Goal: Find specific page/section: Find specific page/section

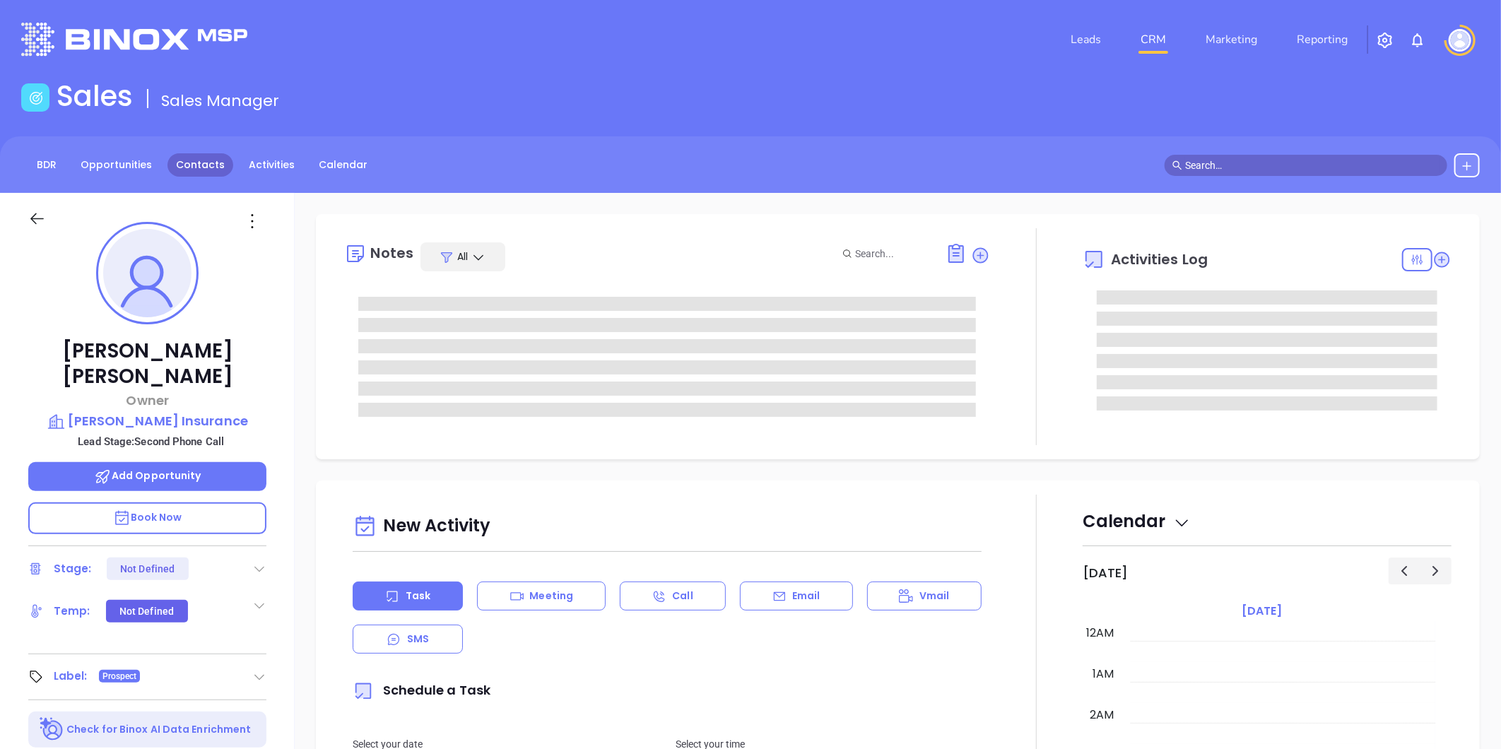
type input "[DATE]"
click at [170, 167] on link "Contacts" at bounding box center [200, 164] width 66 height 23
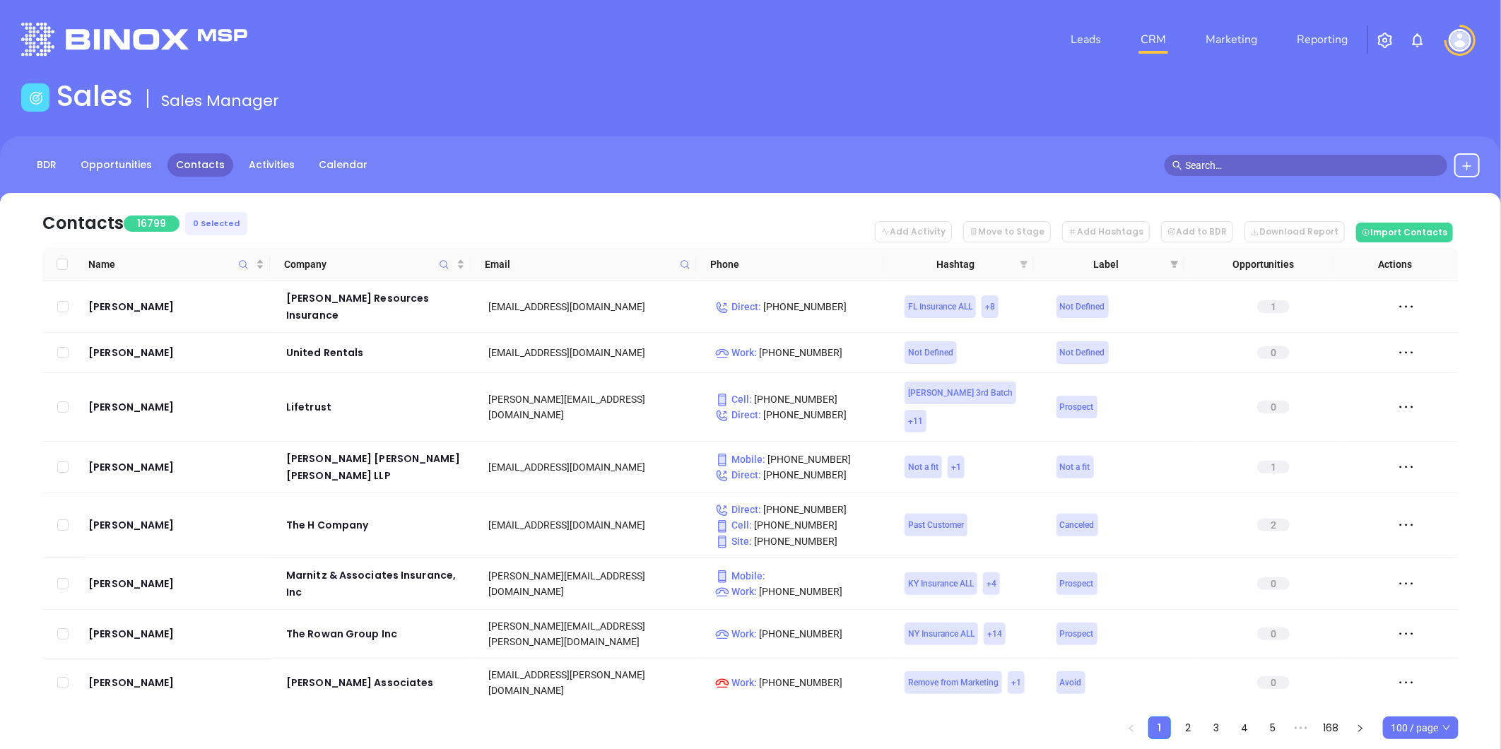
click at [1023, 264] on icon "filter" at bounding box center [1024, 264] width 8 height 7
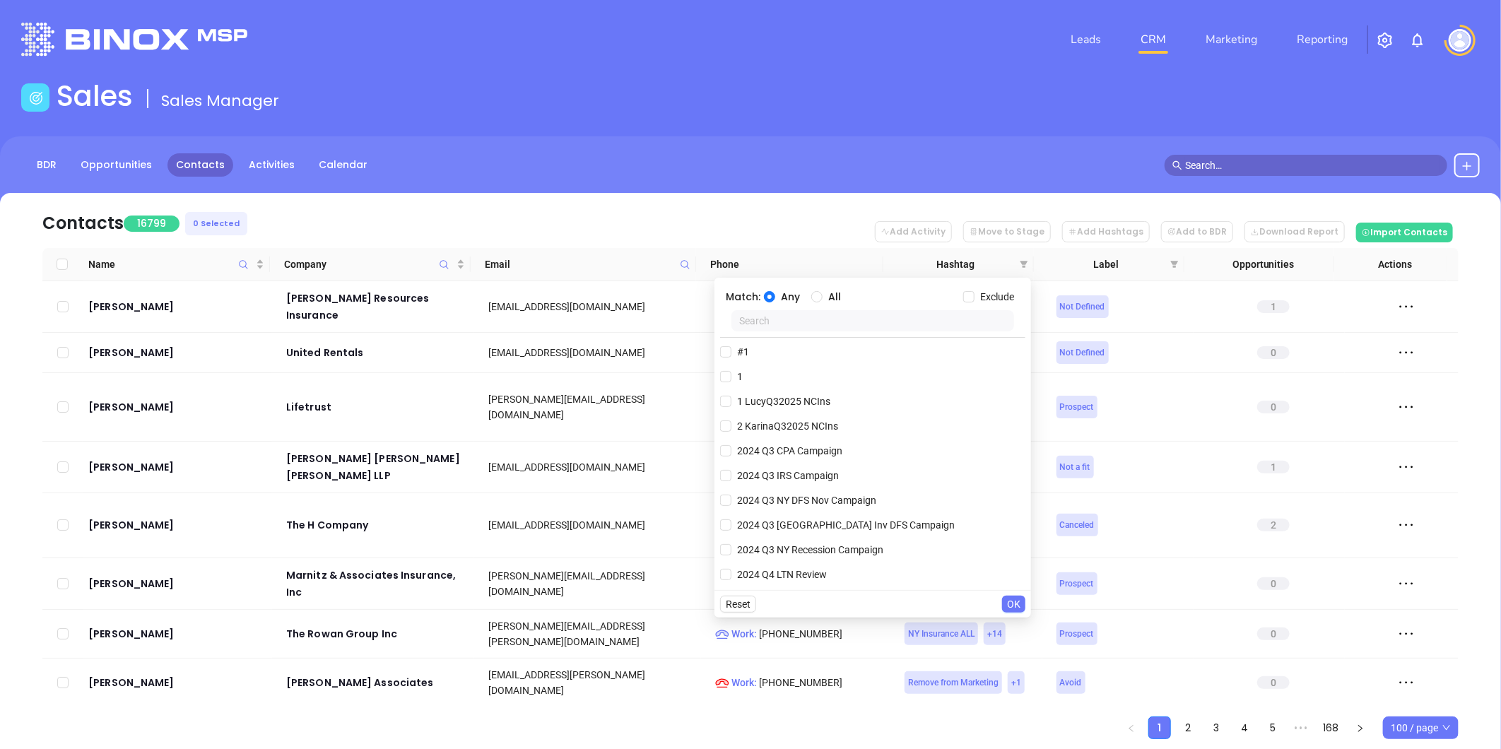
click at [915, 325] on input "text" at bounding box center [872, 320] width 283 height 21
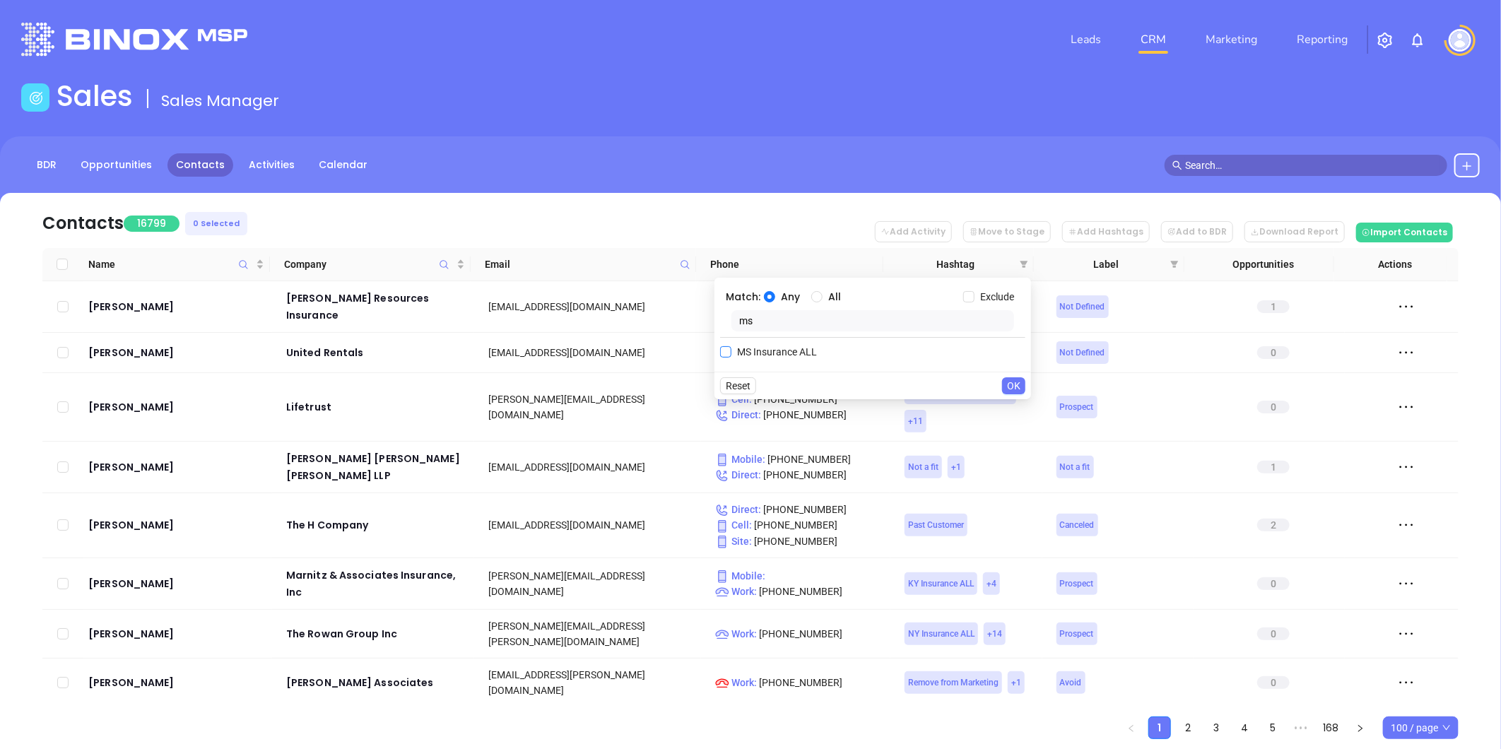
type input "ms"
click at [728, 347] on input "MS Insurance ALL" at bounding box center [725, 351] width 11 height 11
checkbox input "true"
click at [1020, 411] on span "OK" at bounding box center [1013, 414] width 13 height 16
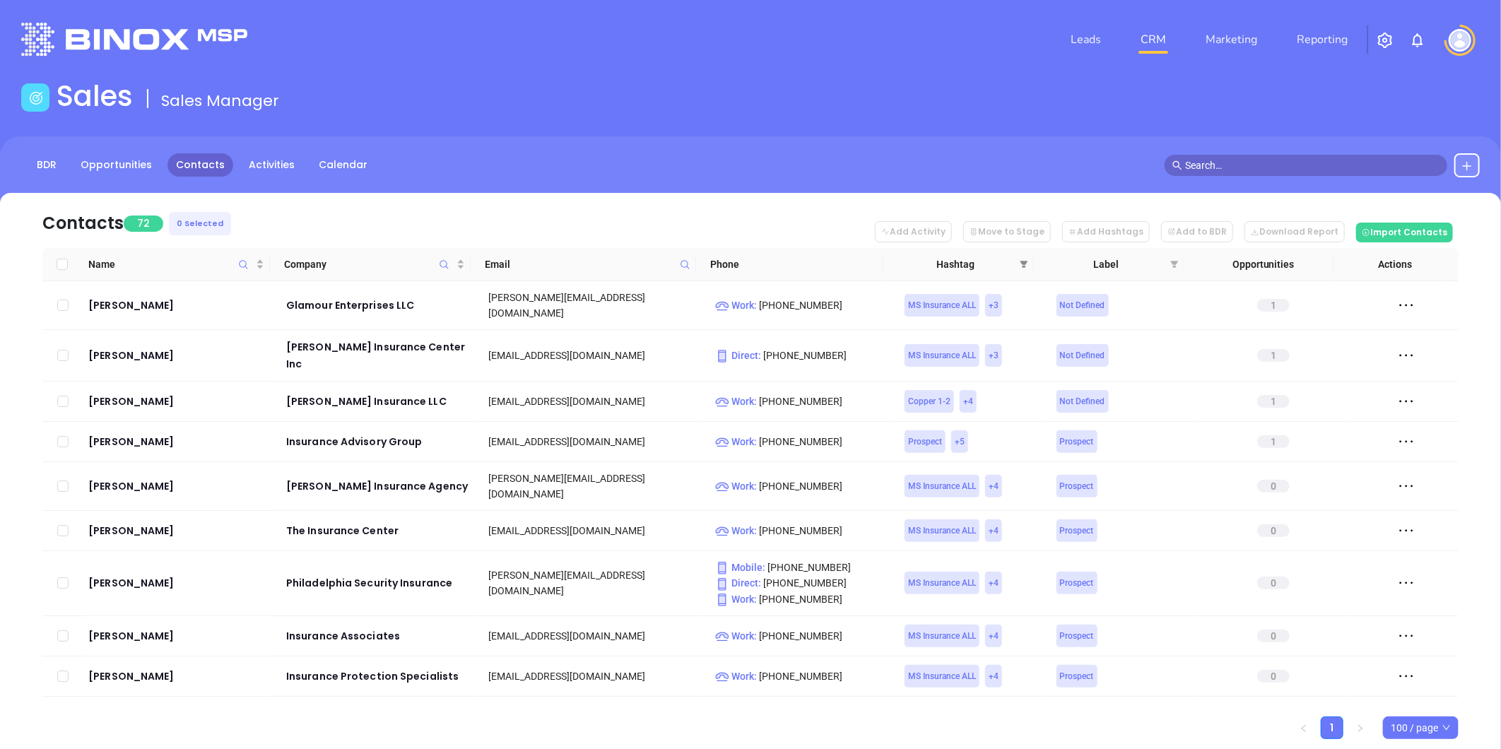
click at [1023, 259] on span at bounding box center [1024, 264] width 14 height 21
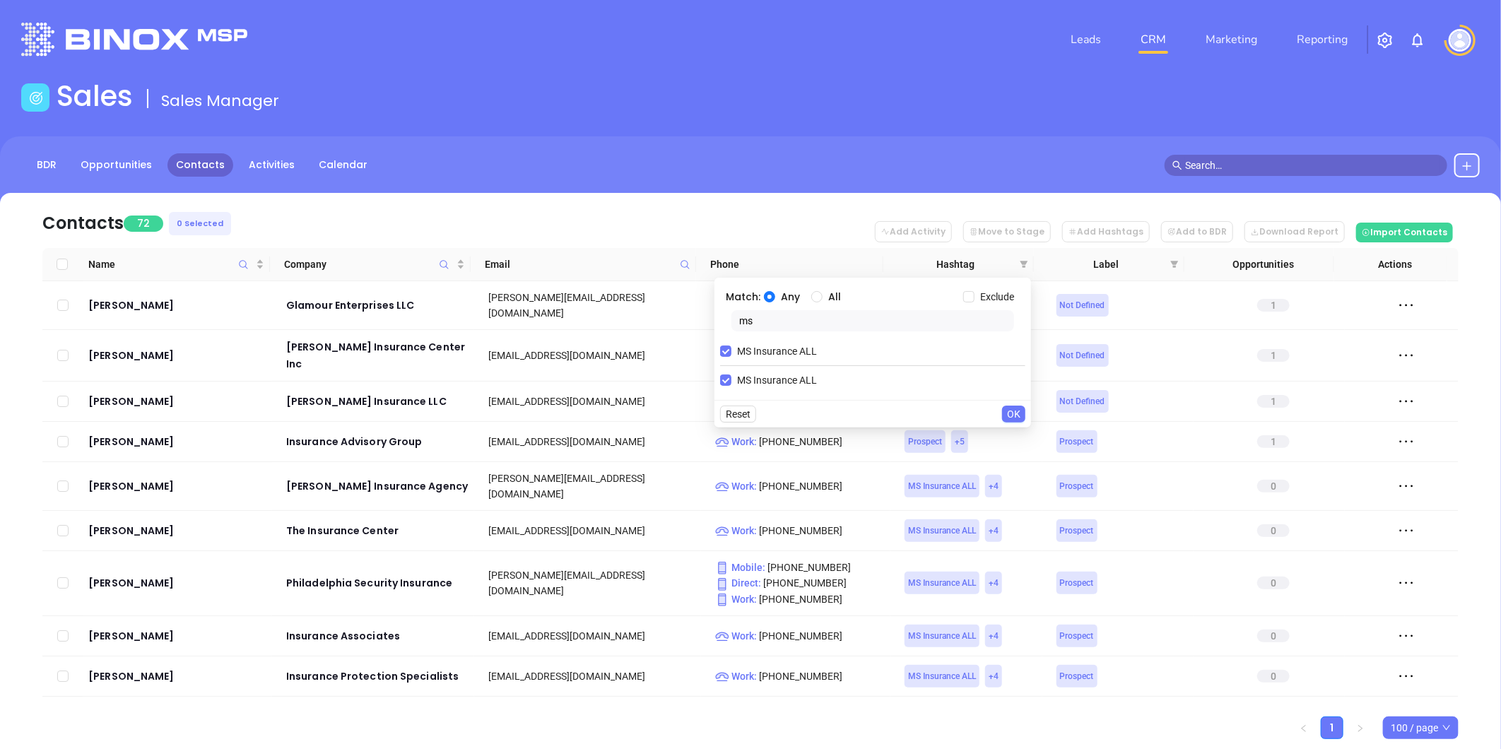
drag, startPoint x: 785, startPoint y: 326, endPoint x: 729, endPoint y: 322, distance: 56.0
click at [729, 322] on div "ms" at bounding box center [872, 323] width 305 height 27
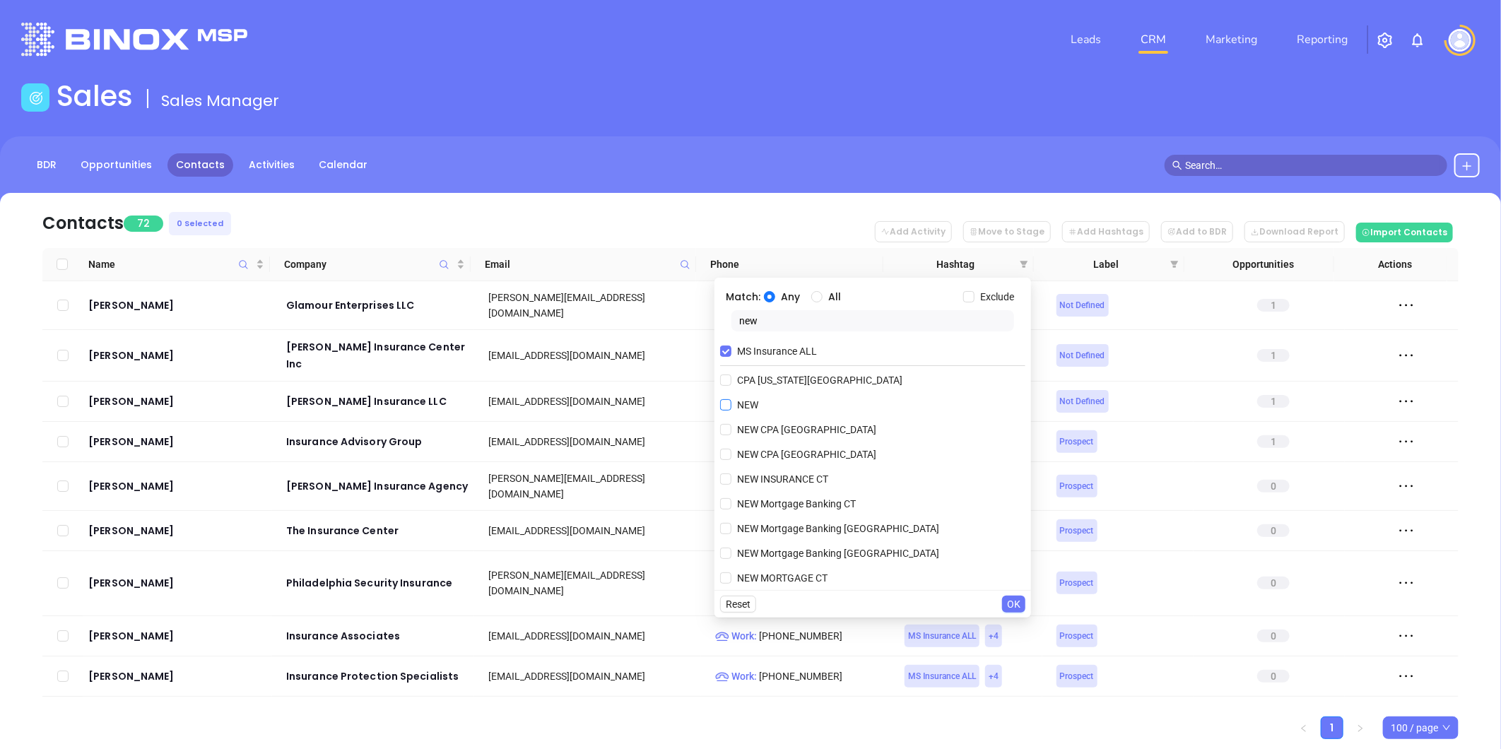
type input "new"
click at [751, 404] on span "NEW" at bounding box center [747, 405] width 33 height 16
click at [731, 404] on input "NEW" at bounding box center [725, 404] width 11 height 11
checkbox input "true"
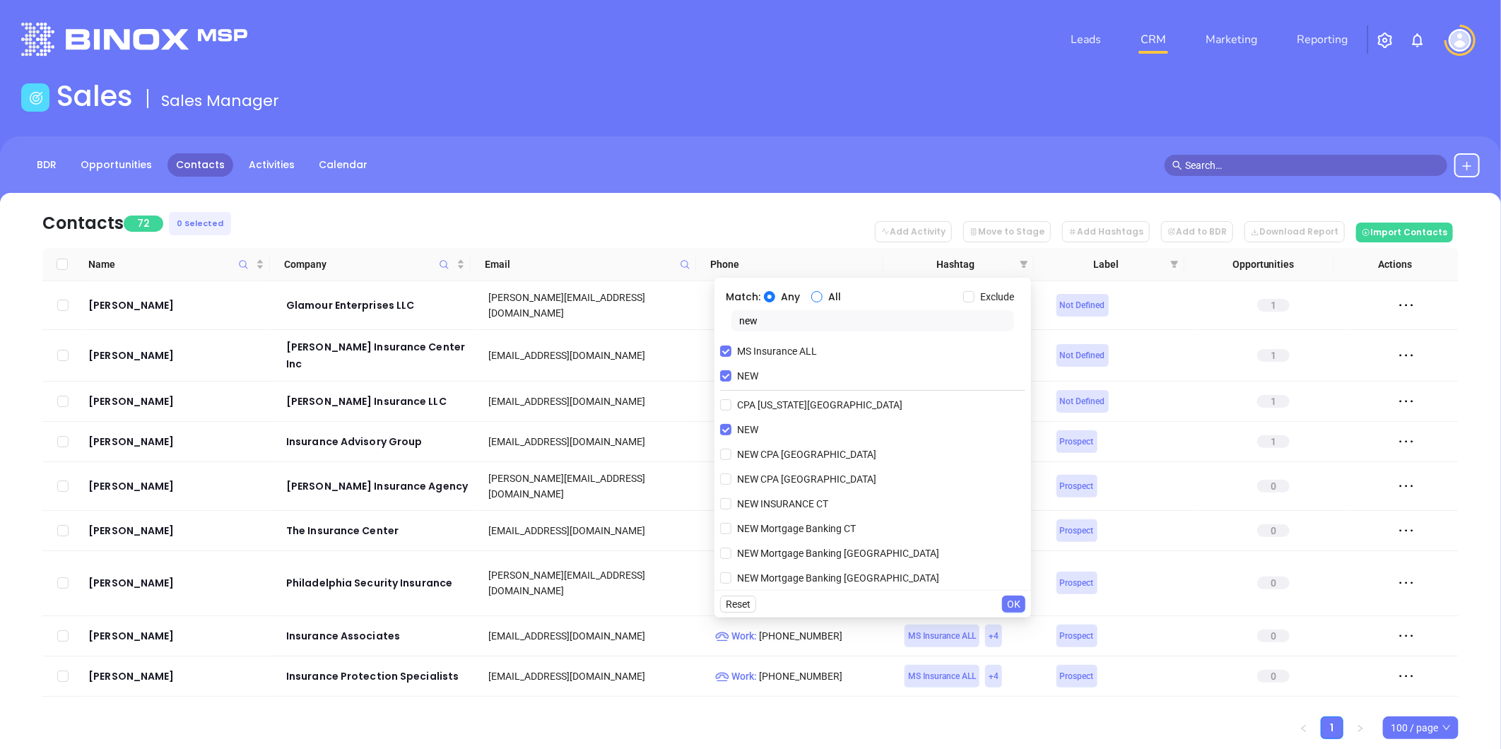
click at [816, 297] on input "All" at bounding box center [816, 296] width 11 height 11
radio input "true"
click at [1008, 605] on span "OK" at bounding box center [1013, 604] width 13 height 16
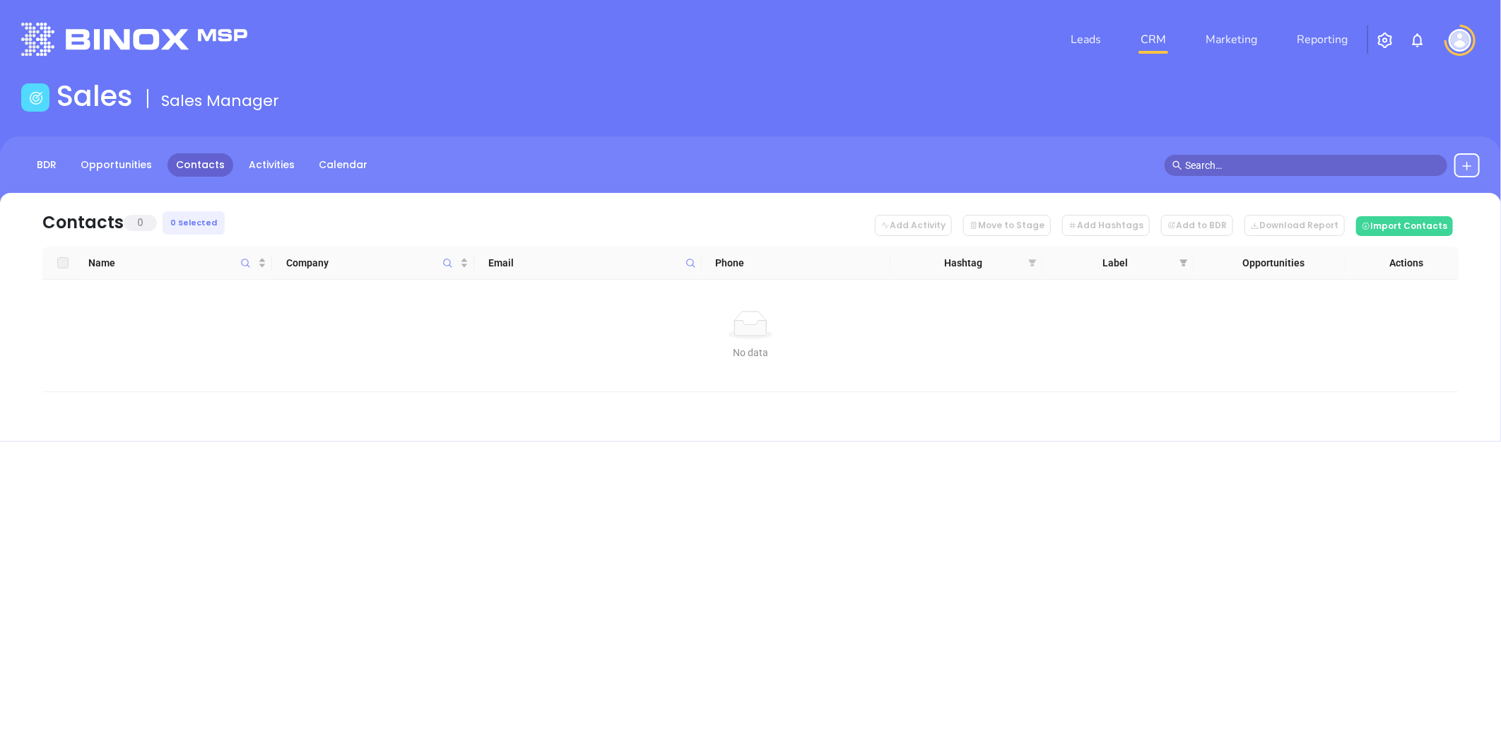
click at [1032, 259] on icon "filter" at bounding box center [1032, 262] width 8 height 7
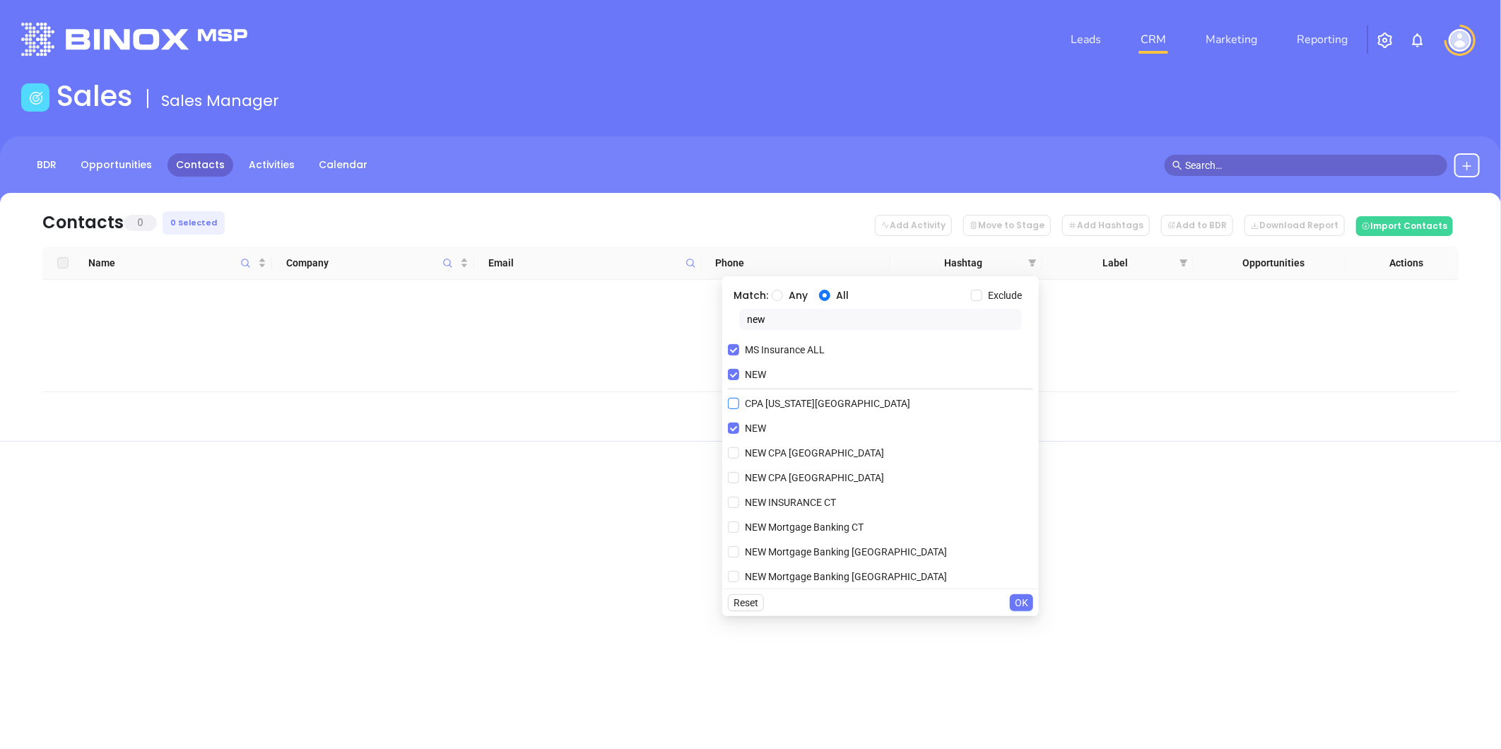
click at [737, 371] on input "NEW" at bounding box center [733, 374] width 11 height 11
checkbox input "false"
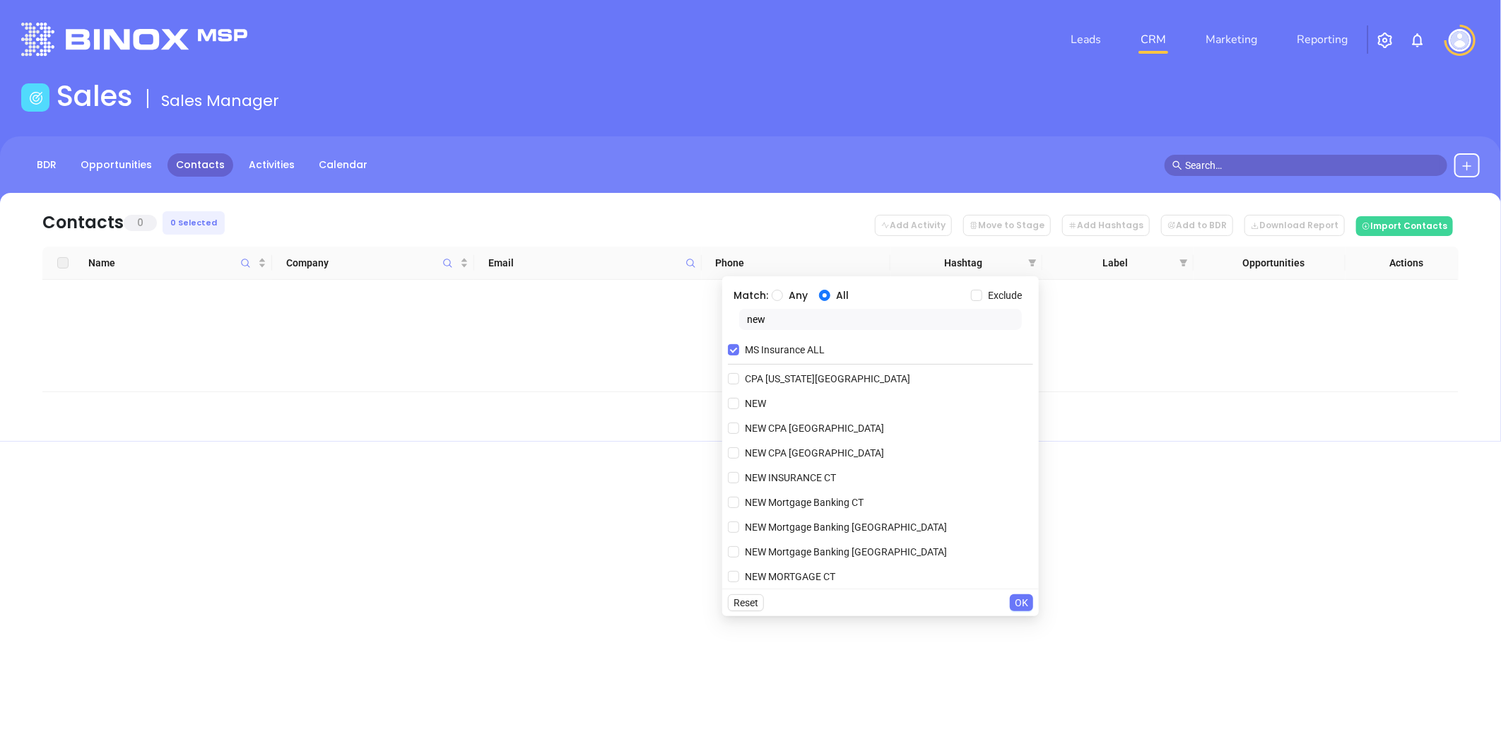
click at [1014, 601] on button "OK" at bounding box center [1021, 602] width 23 height 17
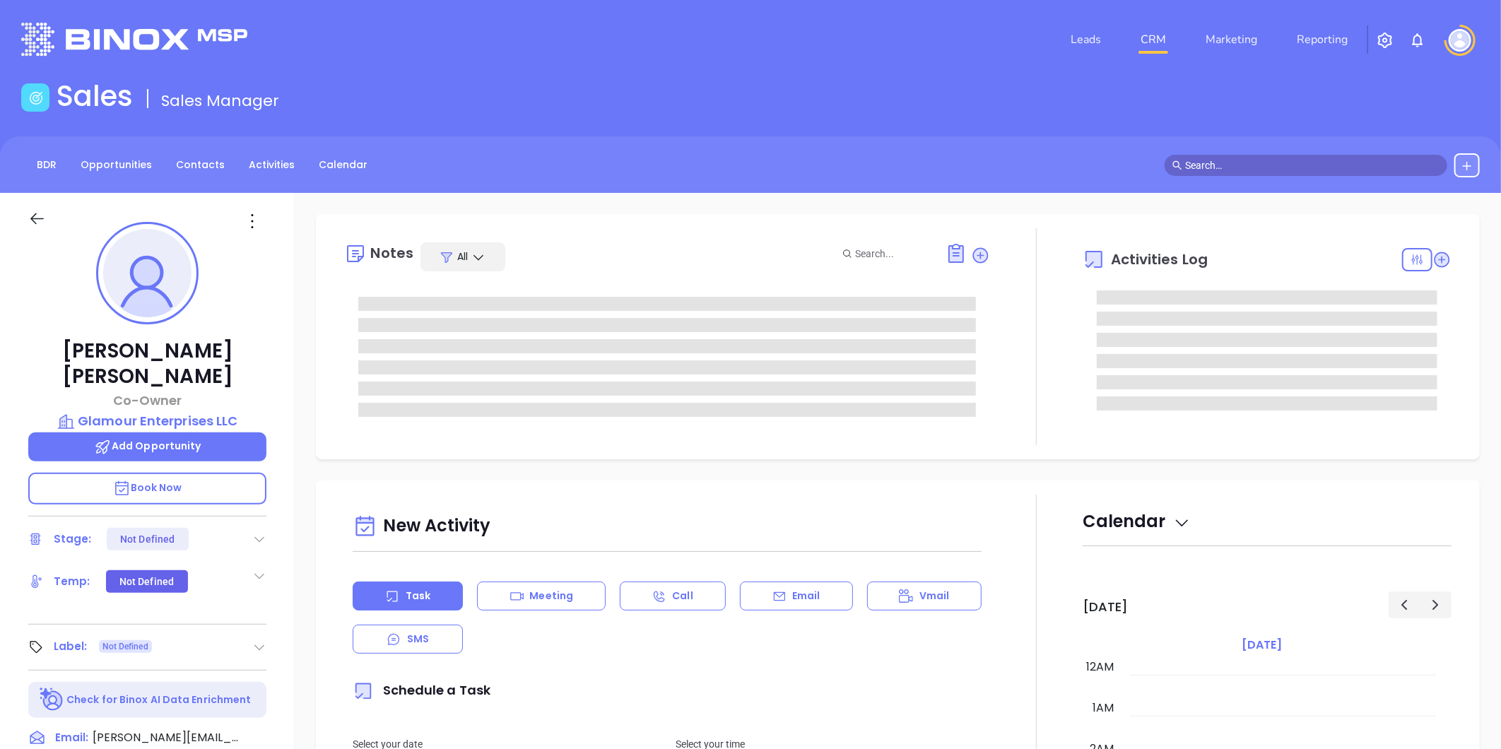
type input "[DATE]"
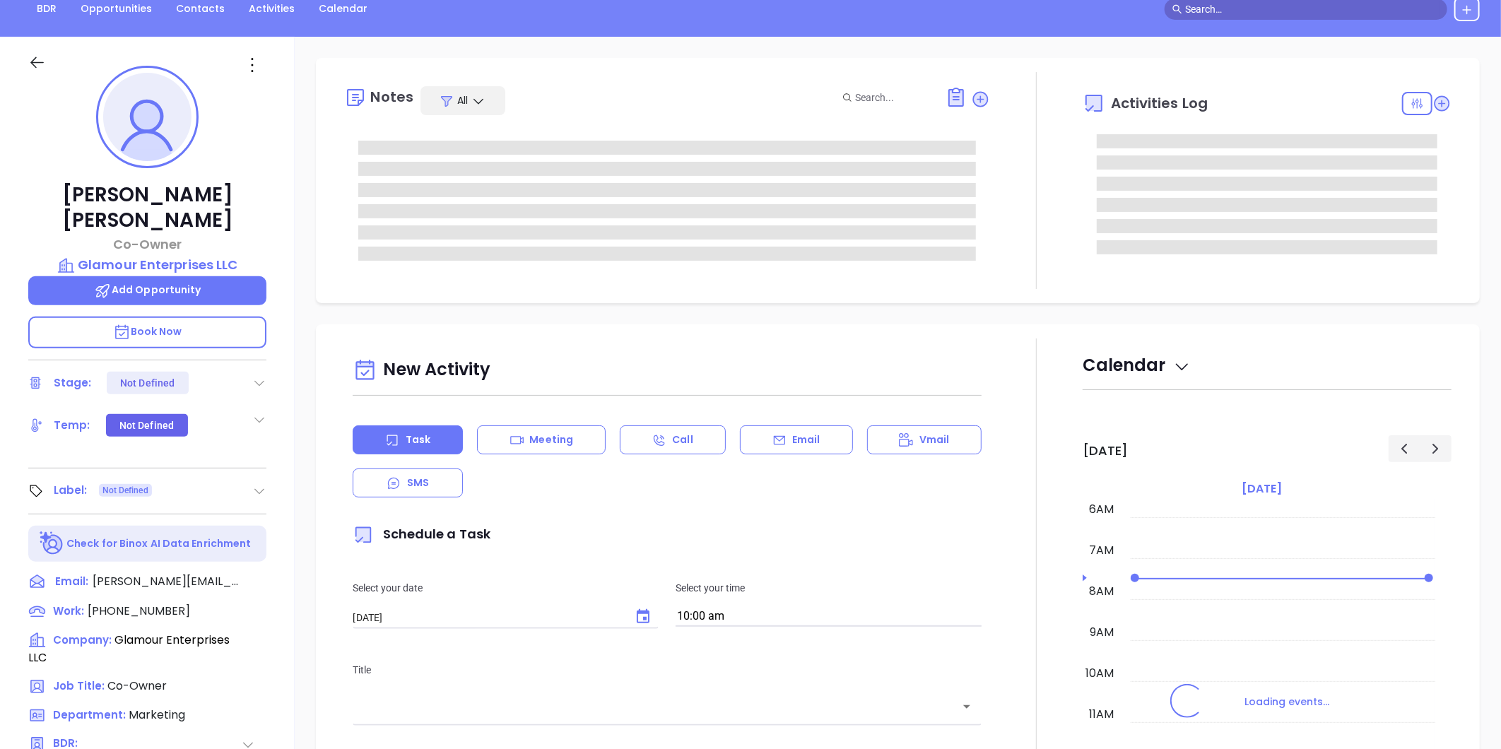
scroll to position [157, 0]
type input "Liz Cruz"
